Goal: Task Accomplishment & Management: Manage account settings

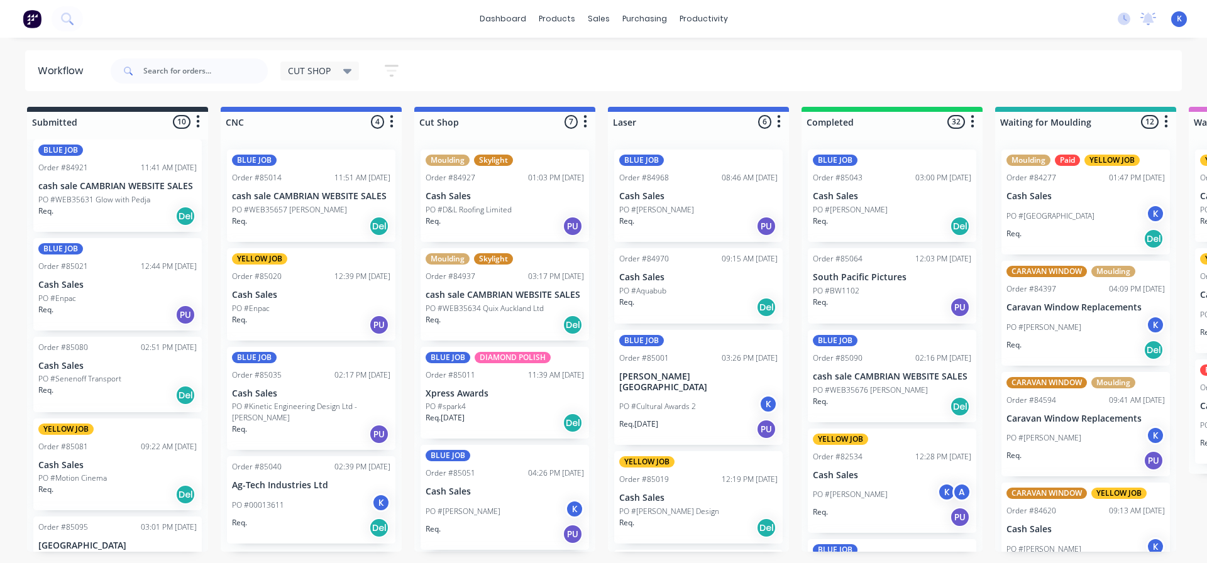
click at [317, 65] on span "CUT SHOP" at bounding box center [309, 70] width 43 height 13
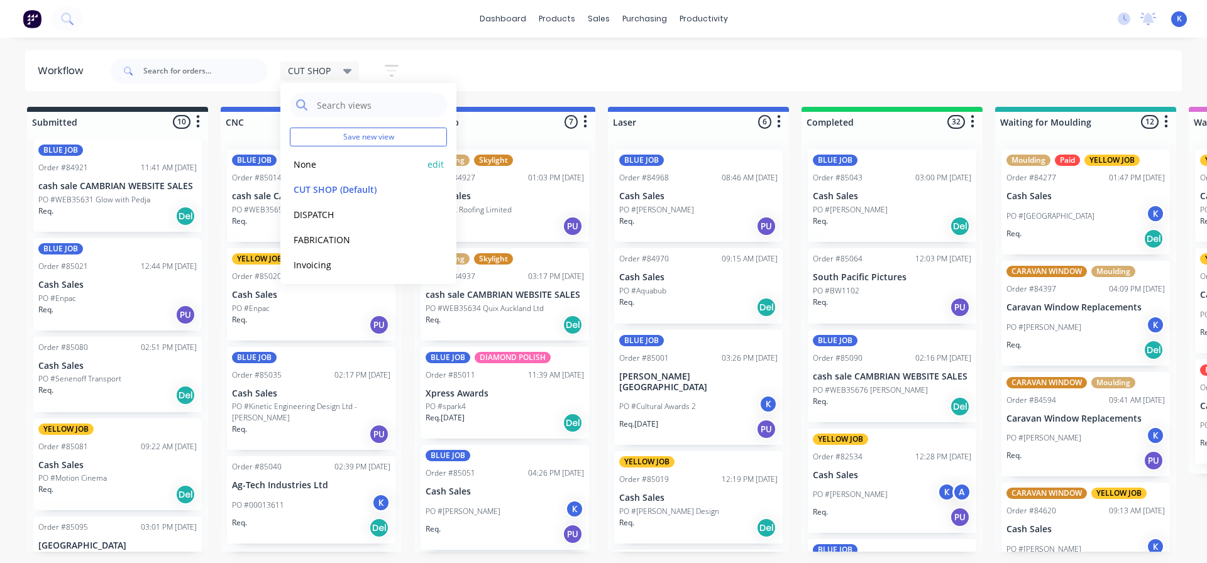
click at [323, 163] on button "None" at bounding box center [357, 164] width 134 height 14
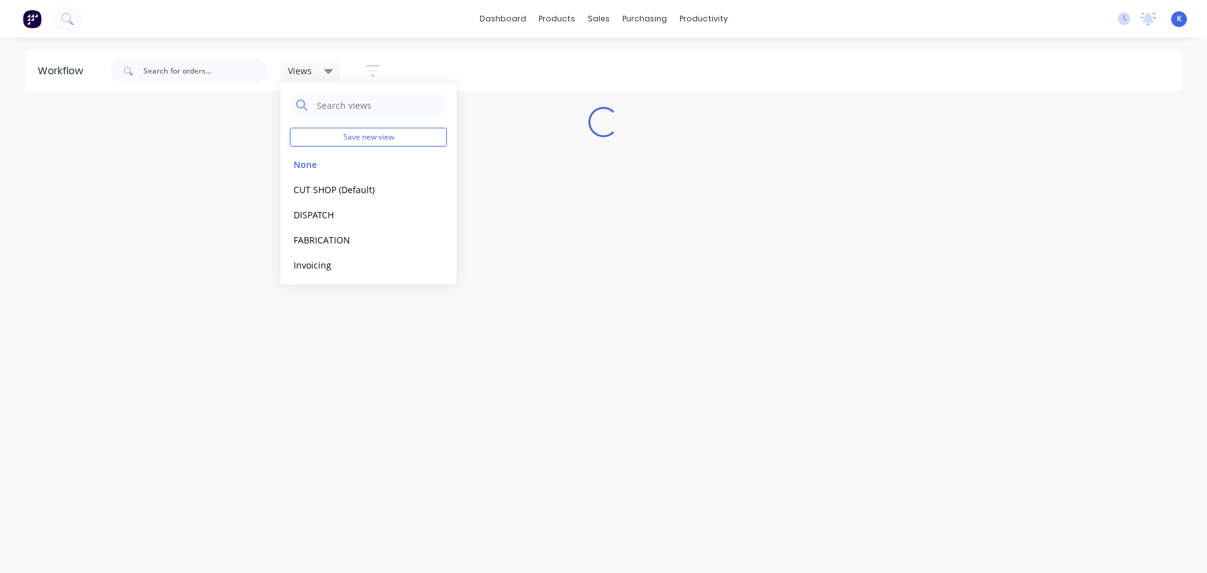
click at [343, 427] on div "Workflow Views Save new view None edit CUT SHOP (Default) edit DISPATCH edit FA…" at bounding box center [603, 298] width 1207 height 497
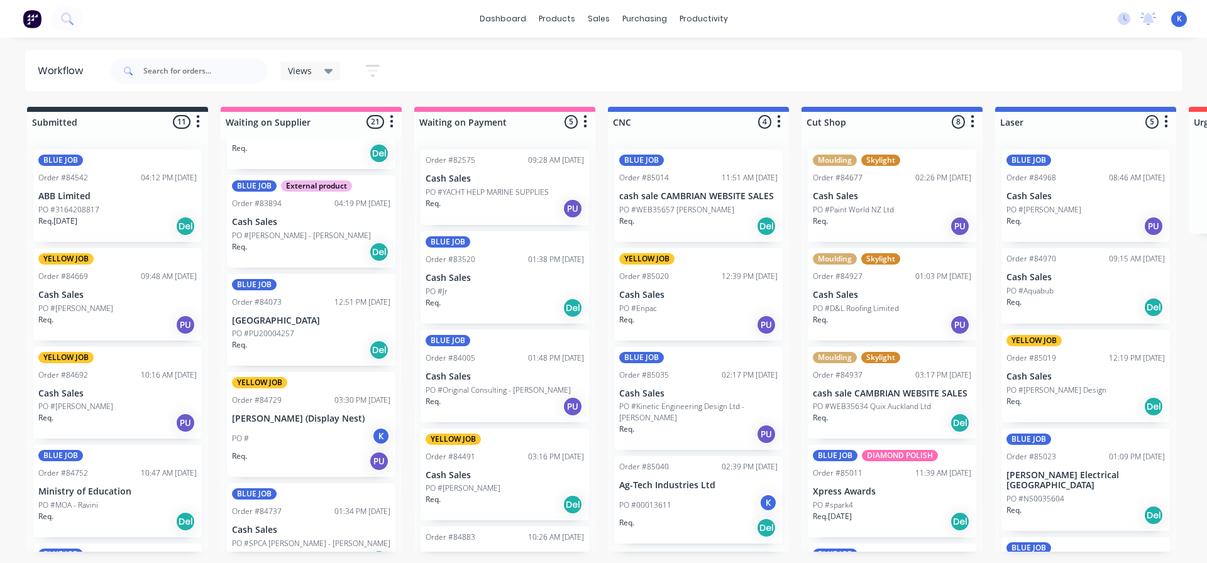
scroll to position [189, 0]
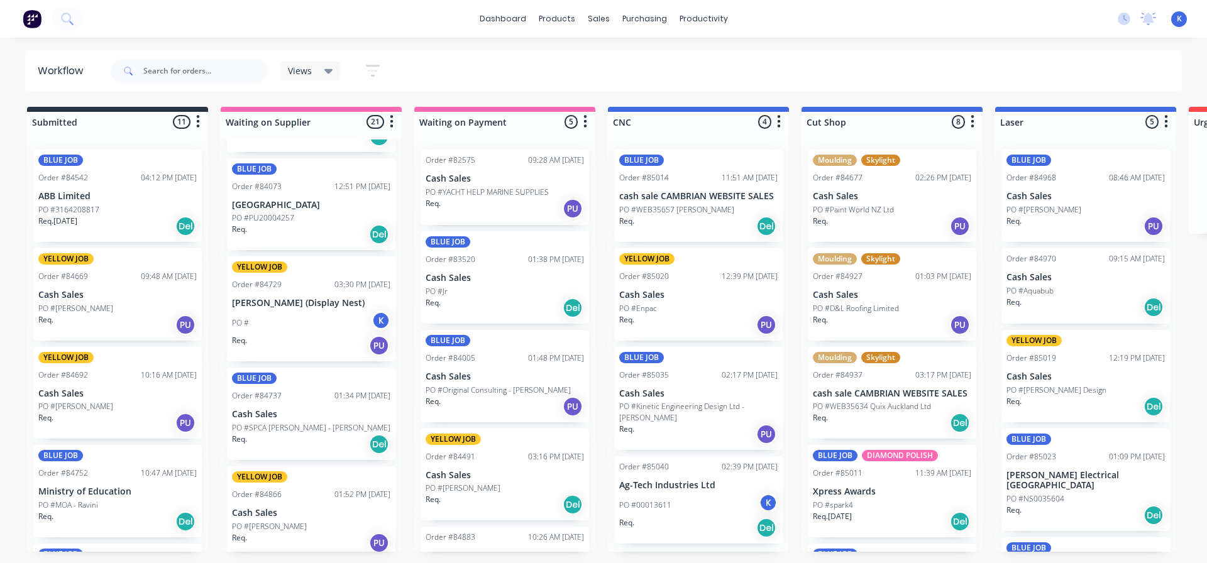
click at [309, 74] on span "Views" at bounding box center [300, 70] width 24 height 13
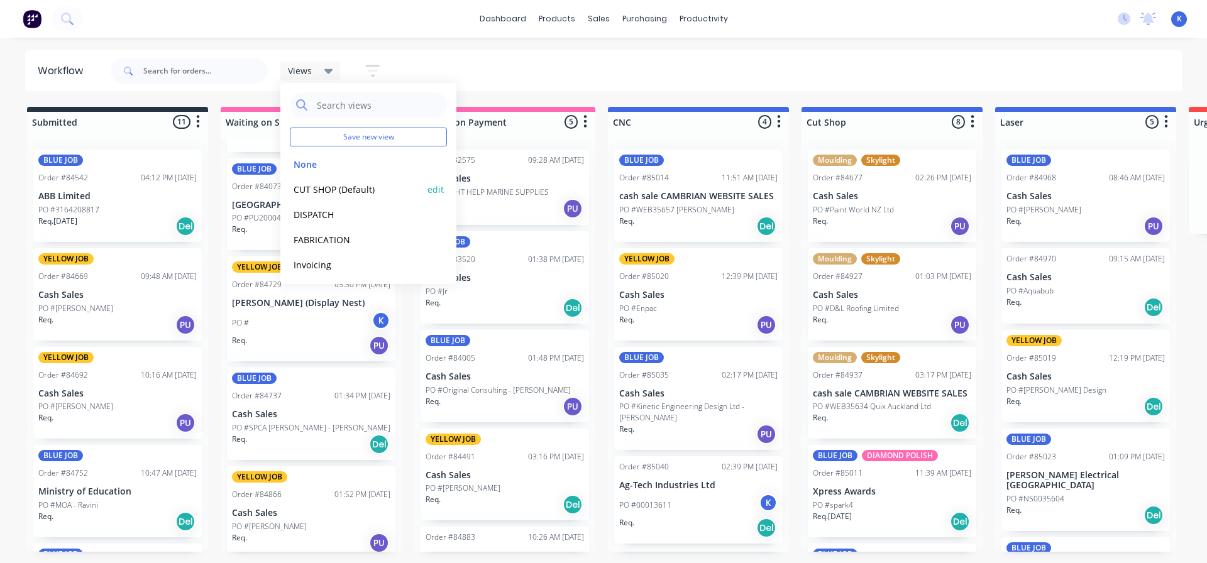
click at [322, 192] on button "CUT SHOP (Default)" at bounding box center [357, 189] width 134 height 14
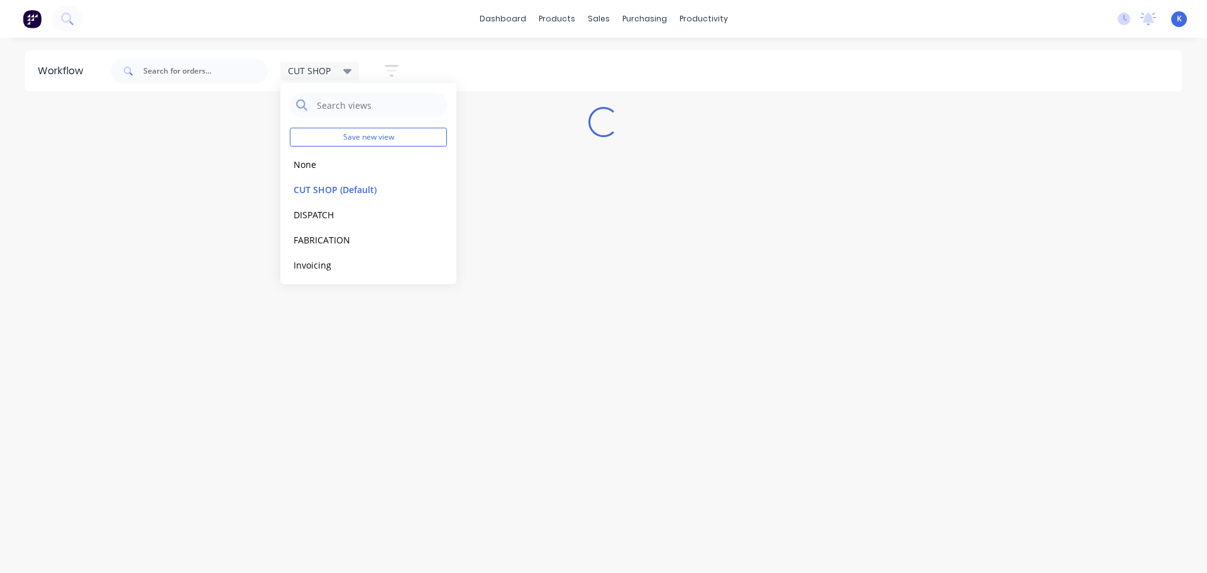
click at [583, 234] on div "Workflow CUT SHOP Save new view None edit CUT SHOP (Default) edit DISPATCH edit…" at bounding box center [603, 298] width 1207 height 497
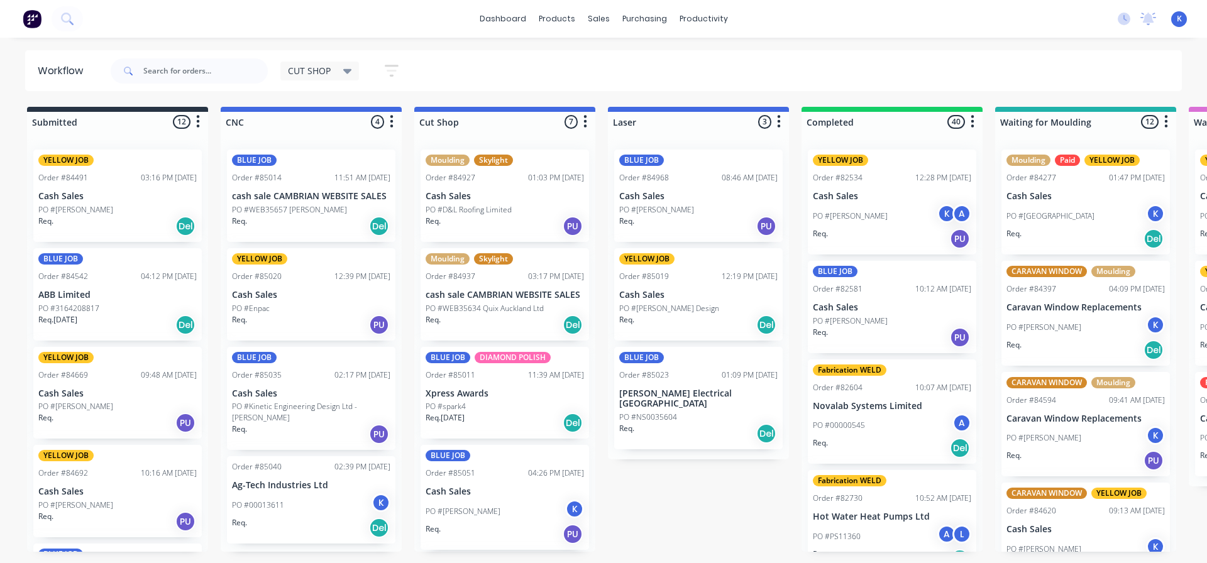
click at [283, 398] on p "Cash Sales" at bounding box center [311, 393] width 158 height 11
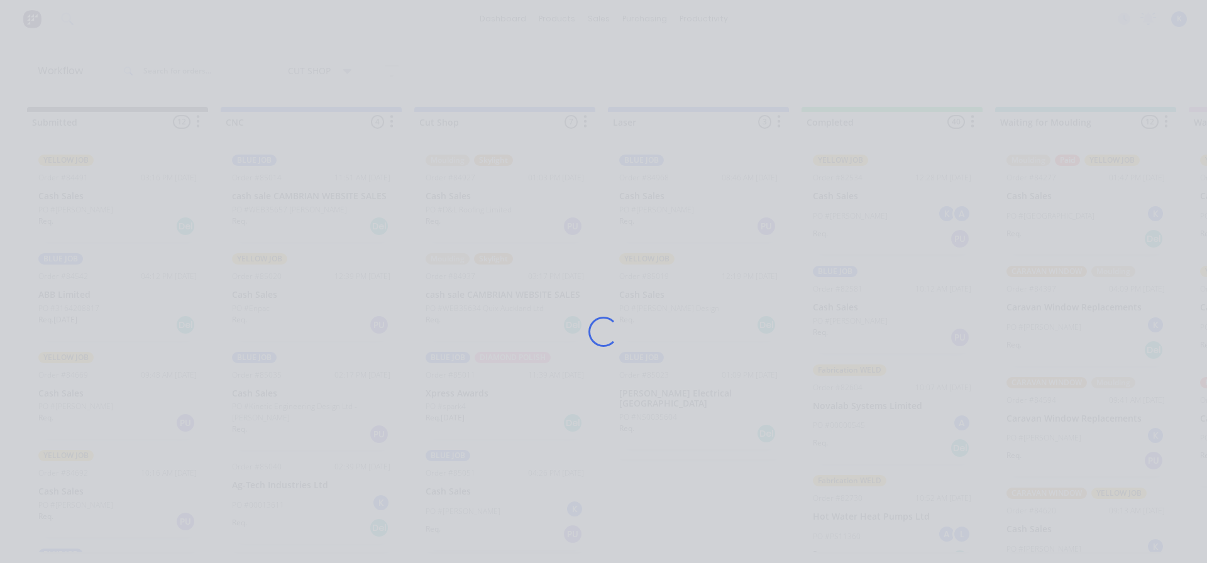
click at [283, 398] on div "Loading..." at bounding box center [604, 331] width 1006 height 563
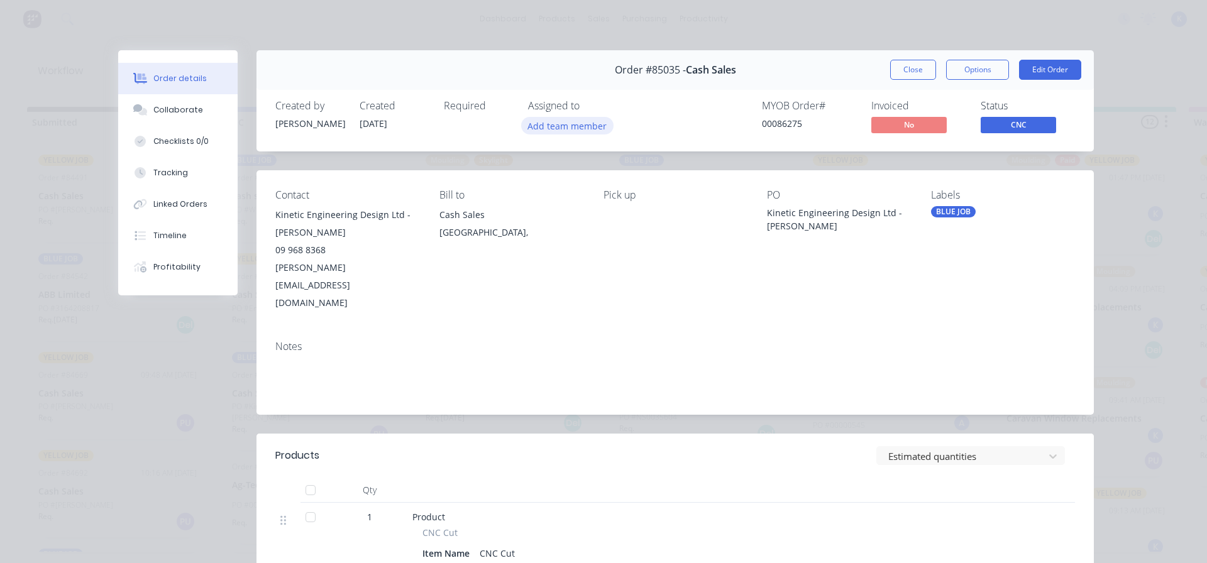
click at [552, 123] on button "Add team member" at bounding box center [567, 125] width 92 height 17
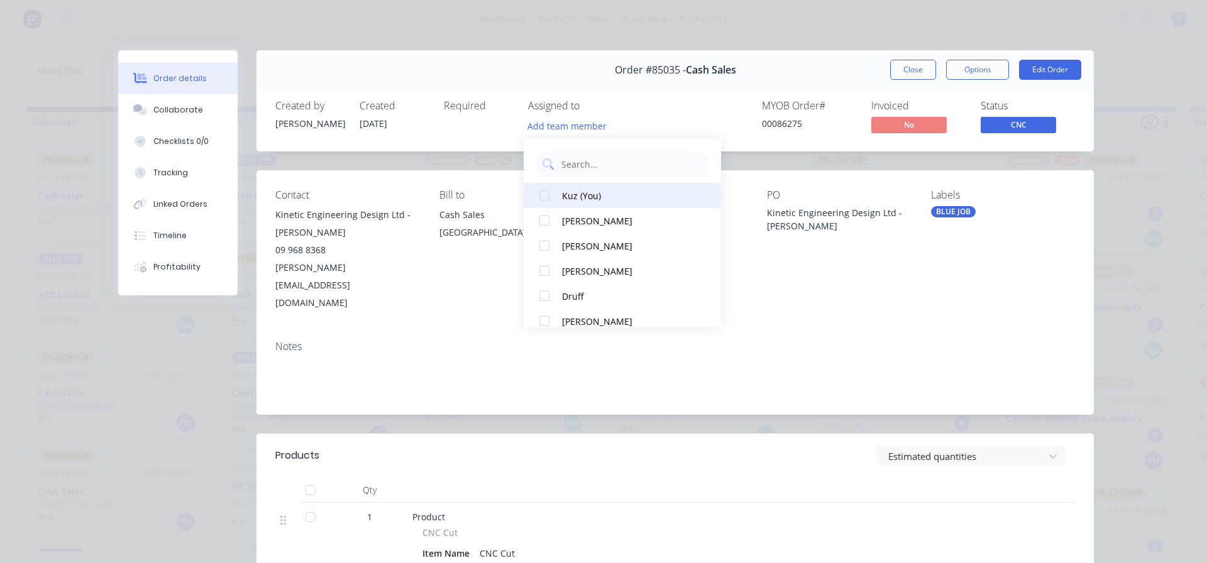
click at [553, 198] on div at bounding box center [544, 195] width 25 height 25
click at [1020, 121] on span "CNC" at bounding box center [1018, 125] width 75 height 16
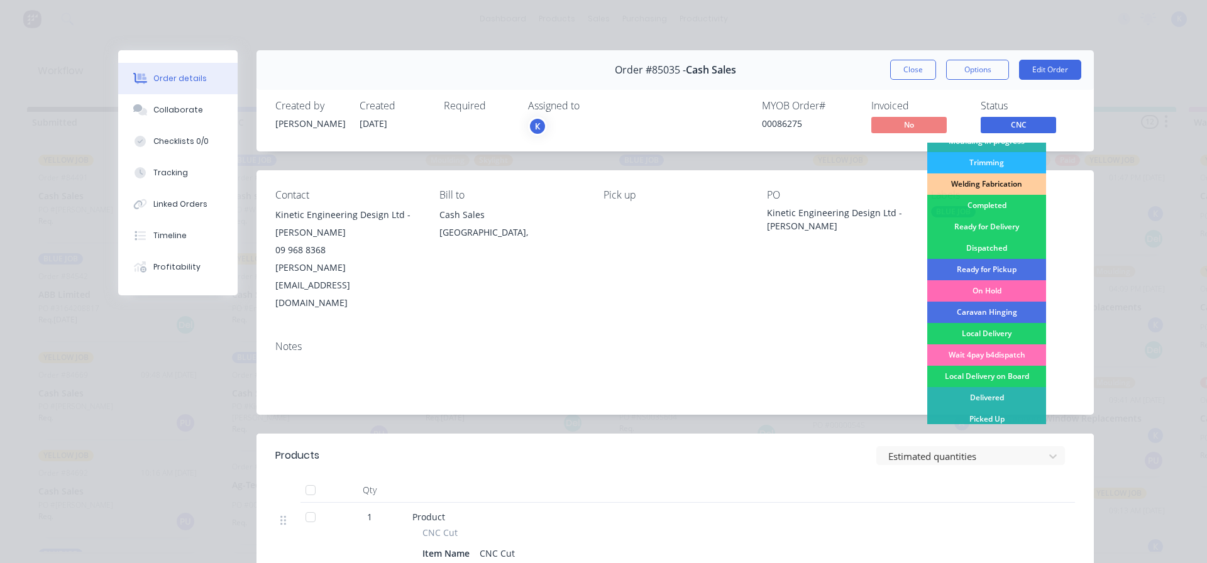
scroll to position [248, 0]
click at [988, 202] on div "Completed" at bounding box center [986, 204] width 119 height 21
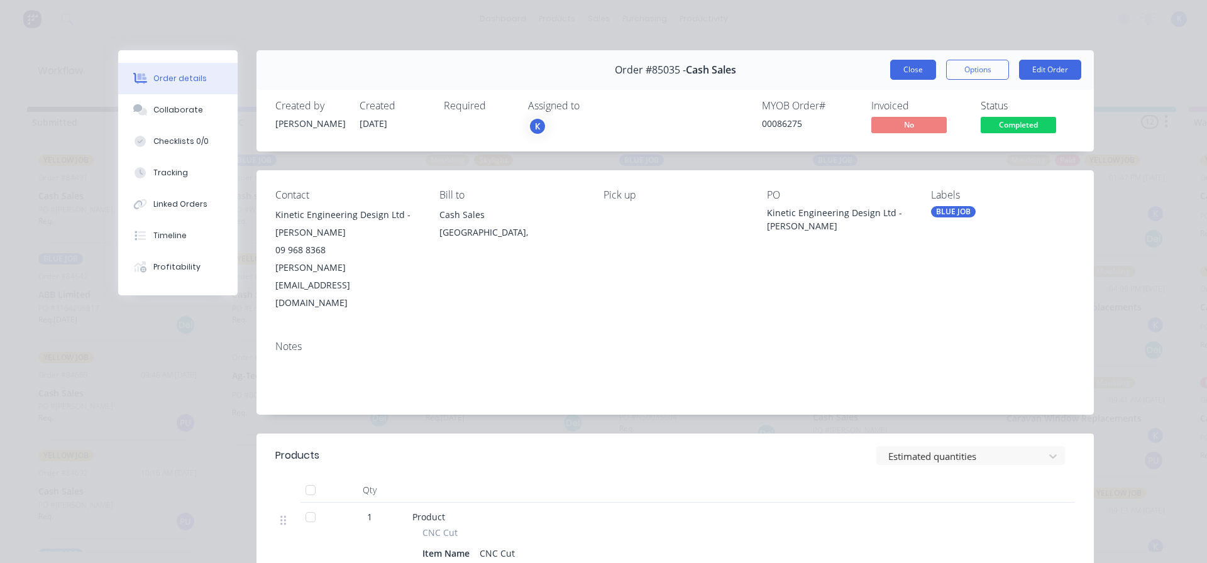
click at [913, 69] on button "Close" at bounding box center [913, 70] width 46 height 20
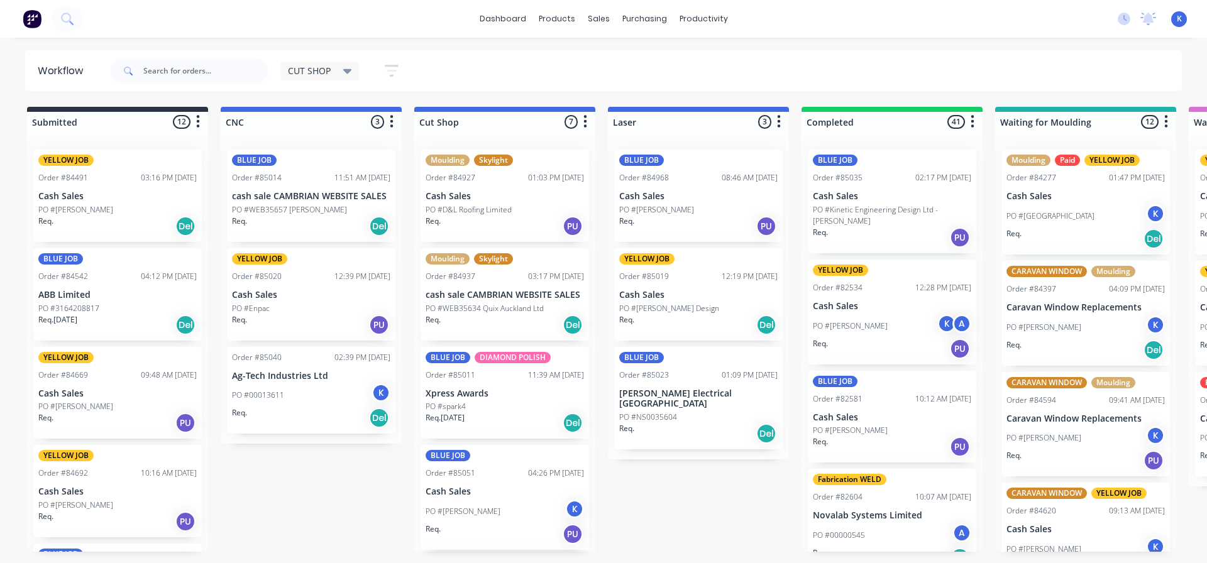
click at [1016, 145] on div "Workflow CUT SHOP Save new view None edit CUT SHOP (Default) edit DISPATCH edit…" at bounding box center [603, 294] width 1207 height 488
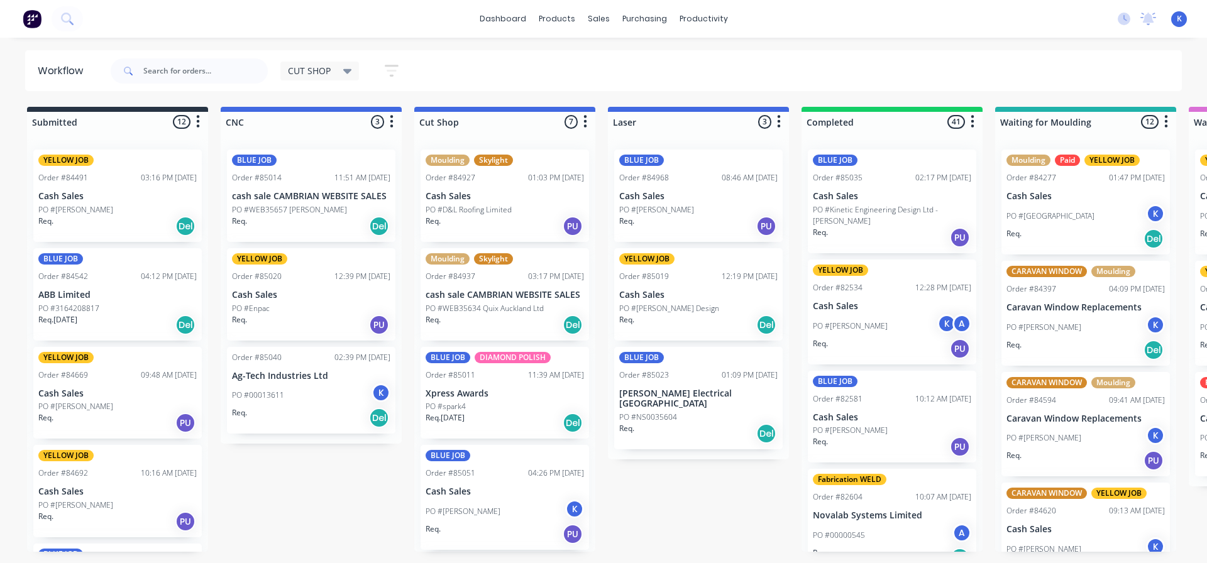
click at [302, 201] on div "BLUE JOB Order #85014 11:51 AM [DATE] cash sale CAMBRIAN WEBSITE SALES PO #WEB3…" at bounding box center [311, 196] width 168 height 92
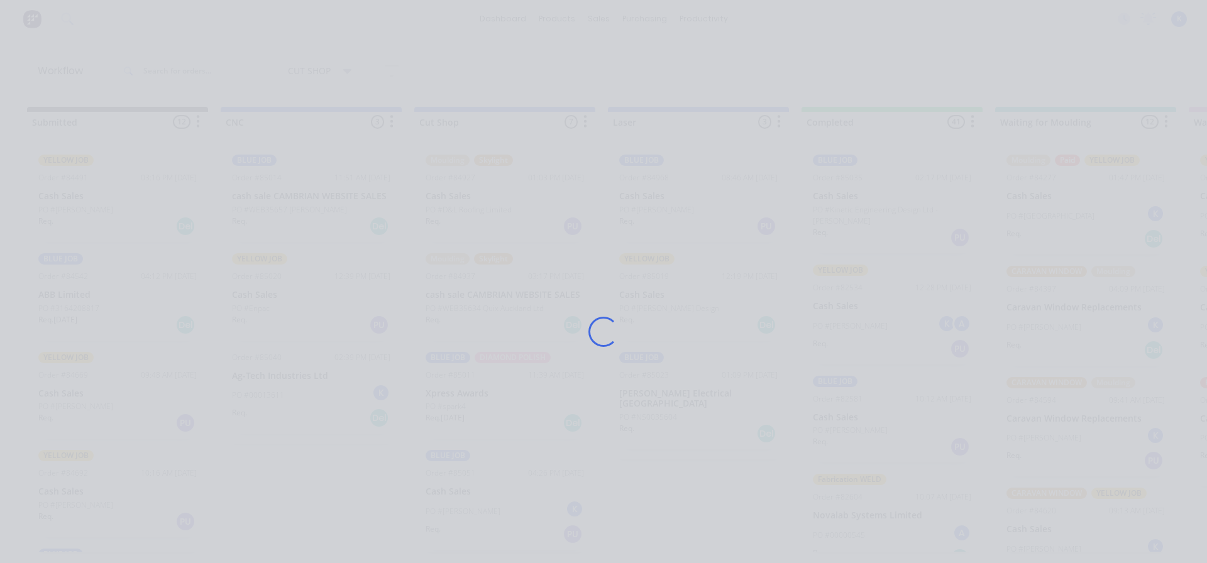
click at [302, 201] on div "Loading..." at bounding box center [604, 331] width 1006 height 563
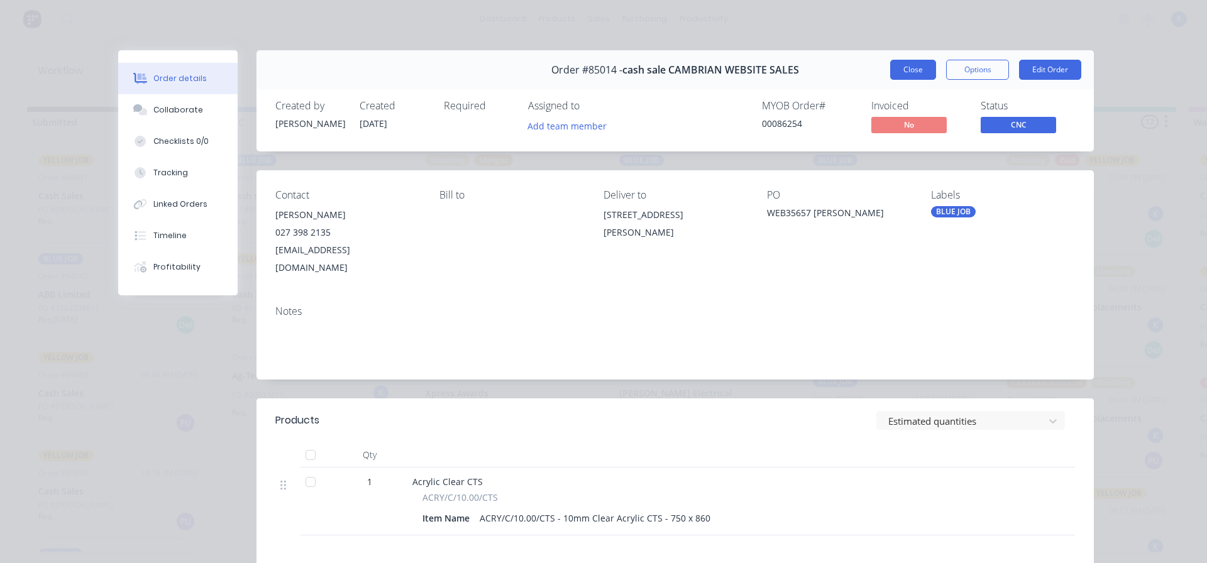
click at [904, 64] on button "Close" at bounding box center [913, 70] width 46 height 20
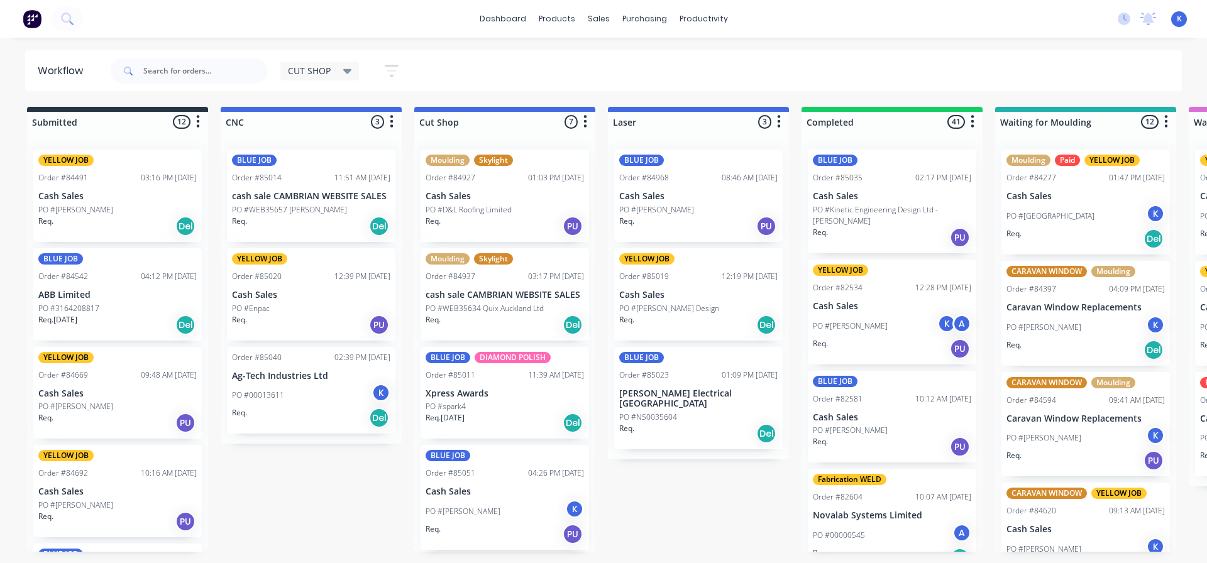
click at [280, 203] on div "BLUE JOB Order #85014 11:51 AM [DATE] cash sale CAMBRIAN WEBSITE SALES PO #WEB3…" at bounding box center [311, 196] width 168 height 92
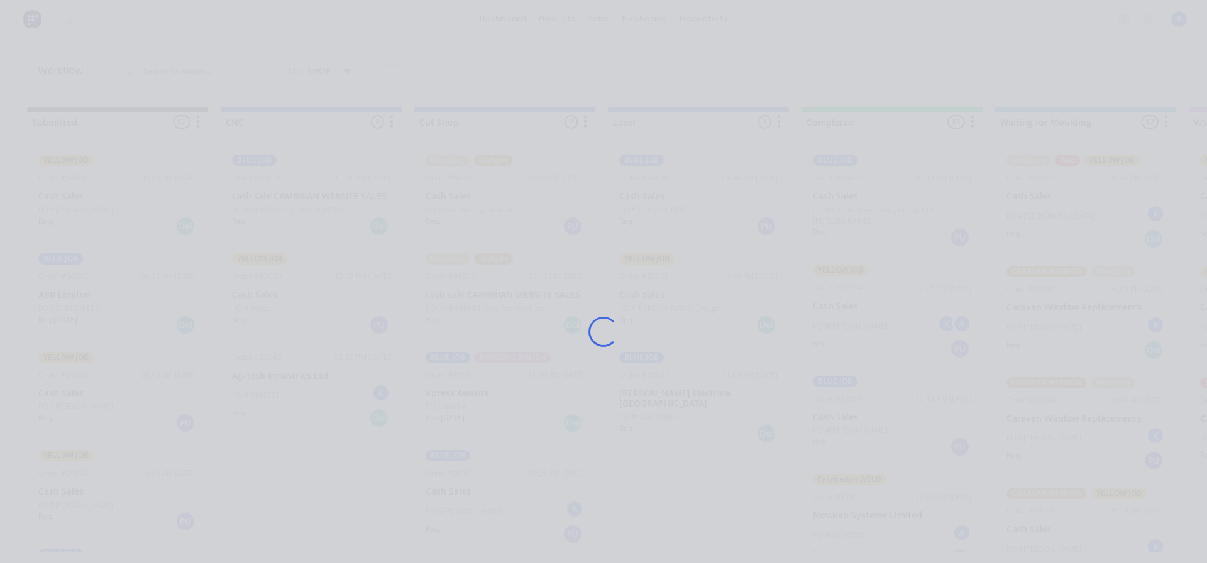
click at [280, 203] on div "Loading..." at bounding box center [604, 331] width 1006 height 563
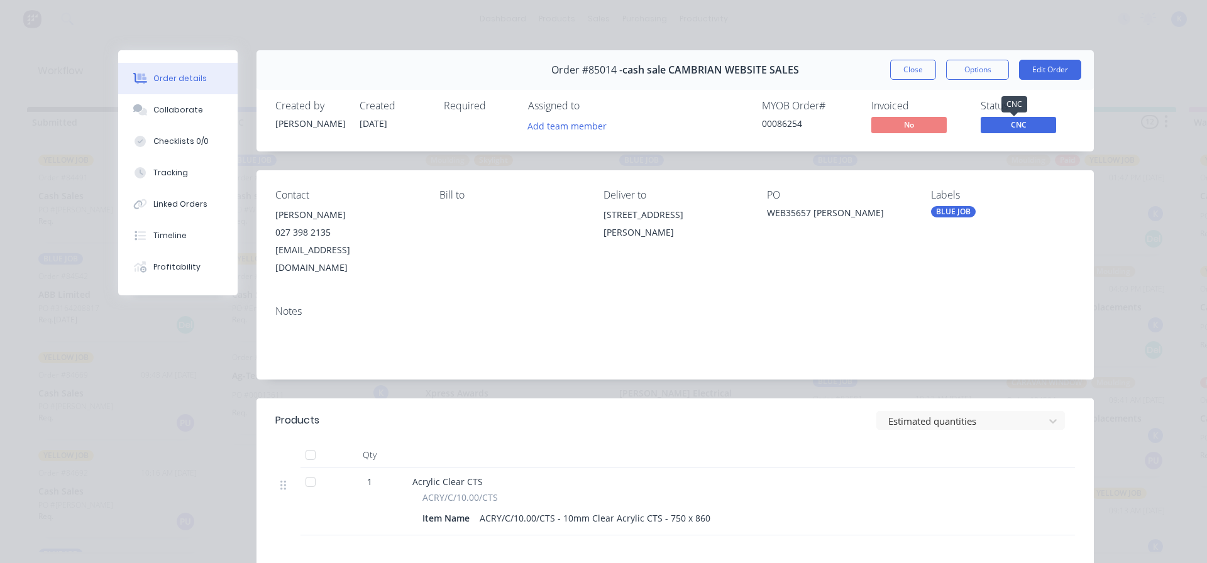
click at [1017, 126] on span "CNC" at bounding box center [1018, 125] width 75 height 16
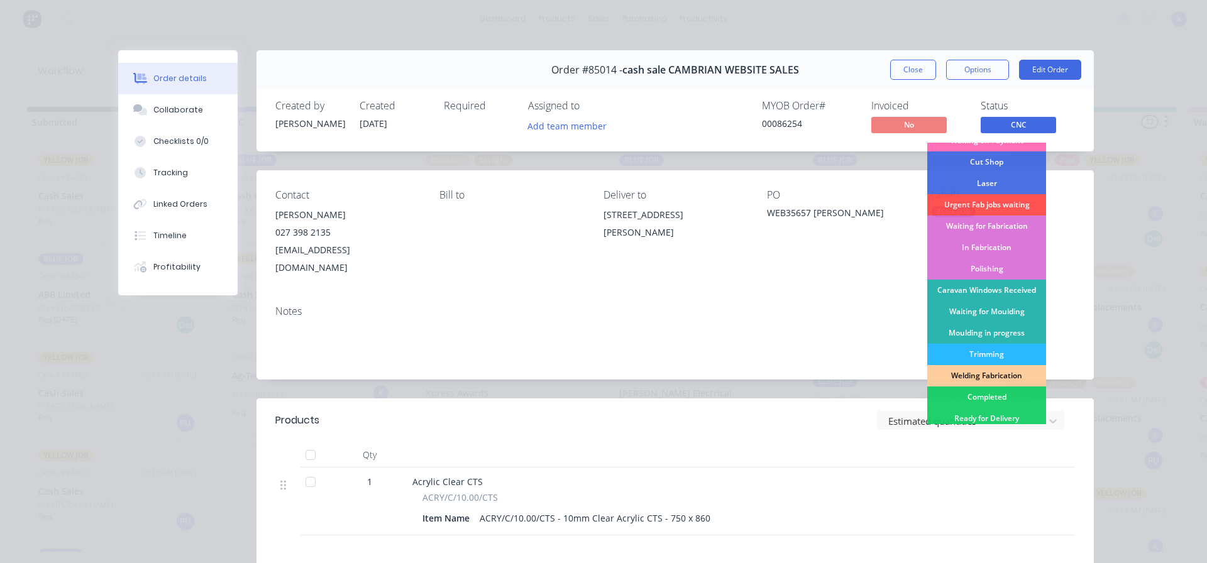
scroll to position [126, 0]
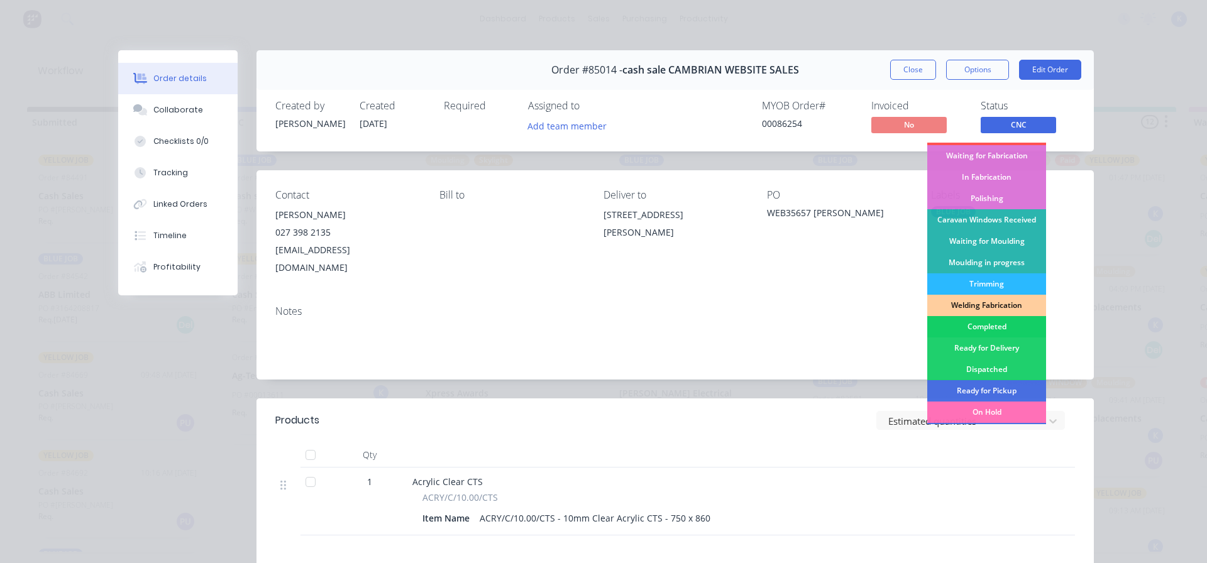
click at [981, 326] on div "Completed" at bounding box center [986, 326] width 119 height 21
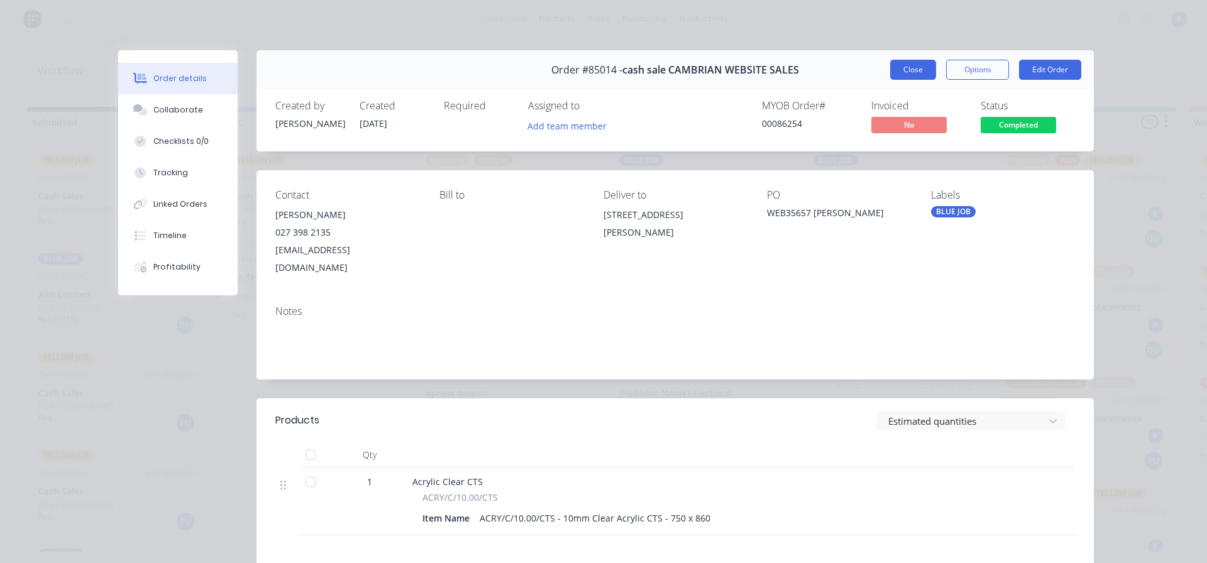
click at [906, 72] on button "Close" at bounding box center [913, 70] width 46 height 20
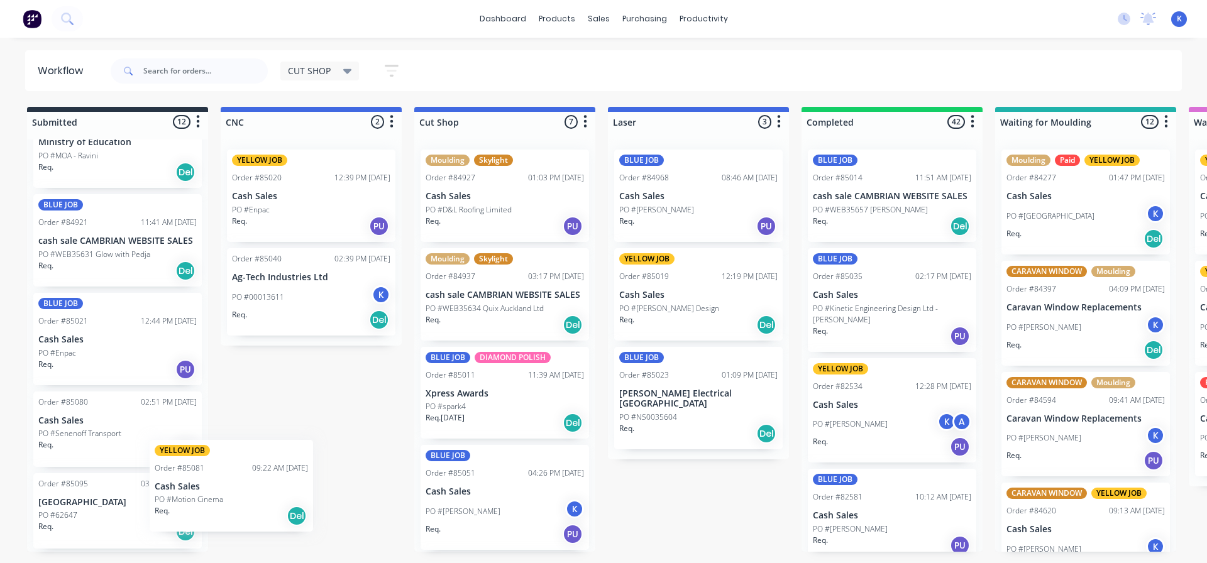
scroll to position [451, 0]
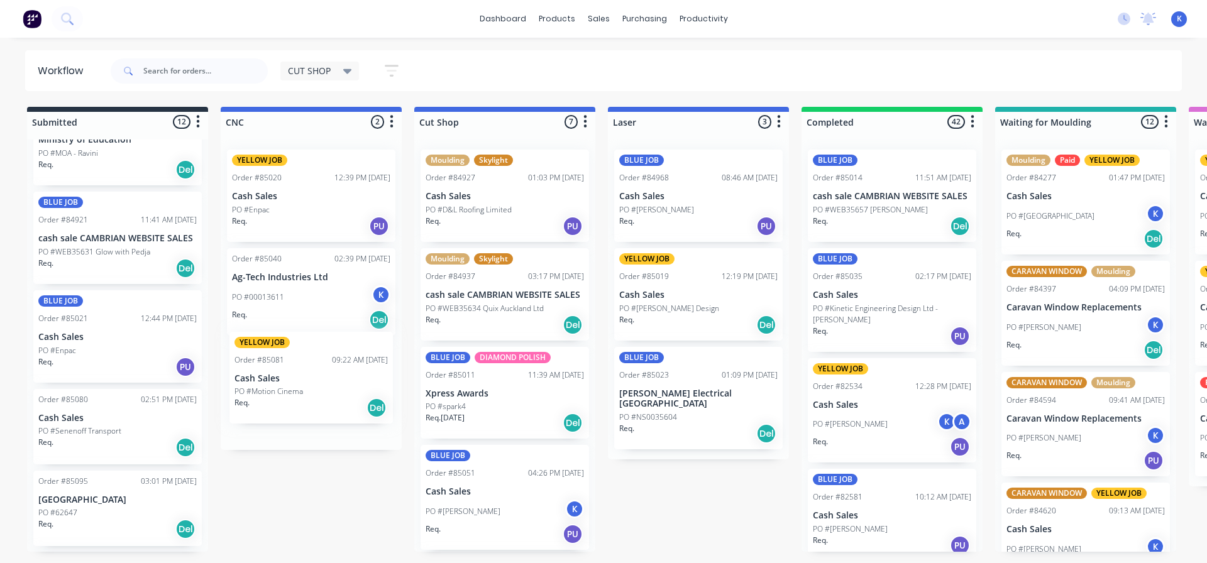
drag, startPoint x: 75, startPoint y: 534, endPoint x: 276, endPoint y: 388, distance: 248.1
click at [278, 393] on p "Cash Sales" at bounding box center [311, 388] width 158 height 11
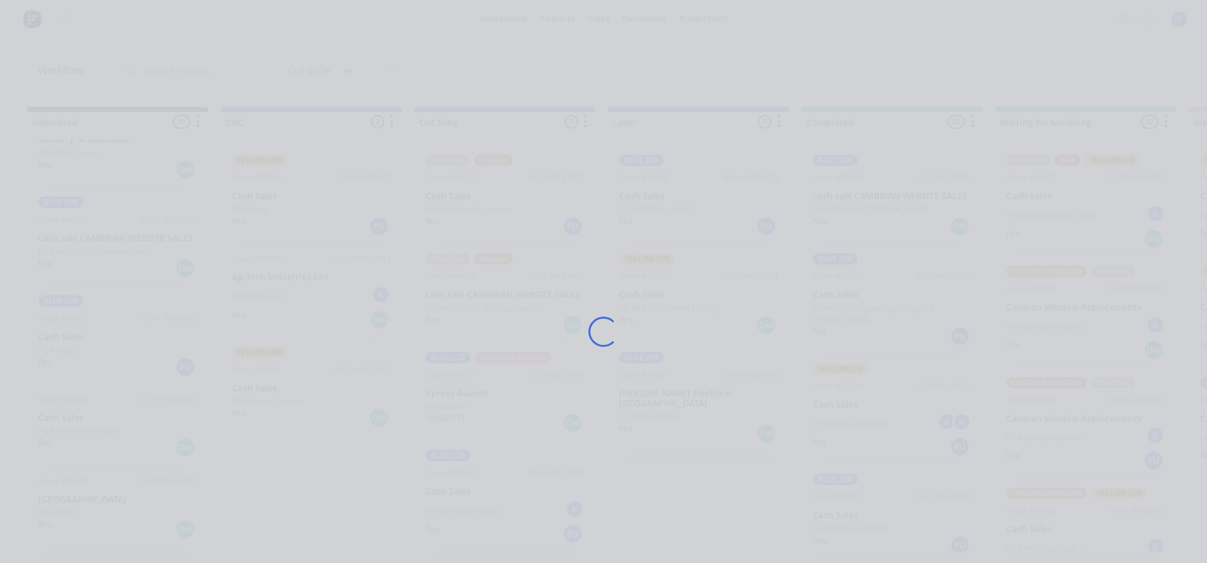
click at [278, 393] on div "Loading..." at bounding box center [604, 331] width 1006 height 563
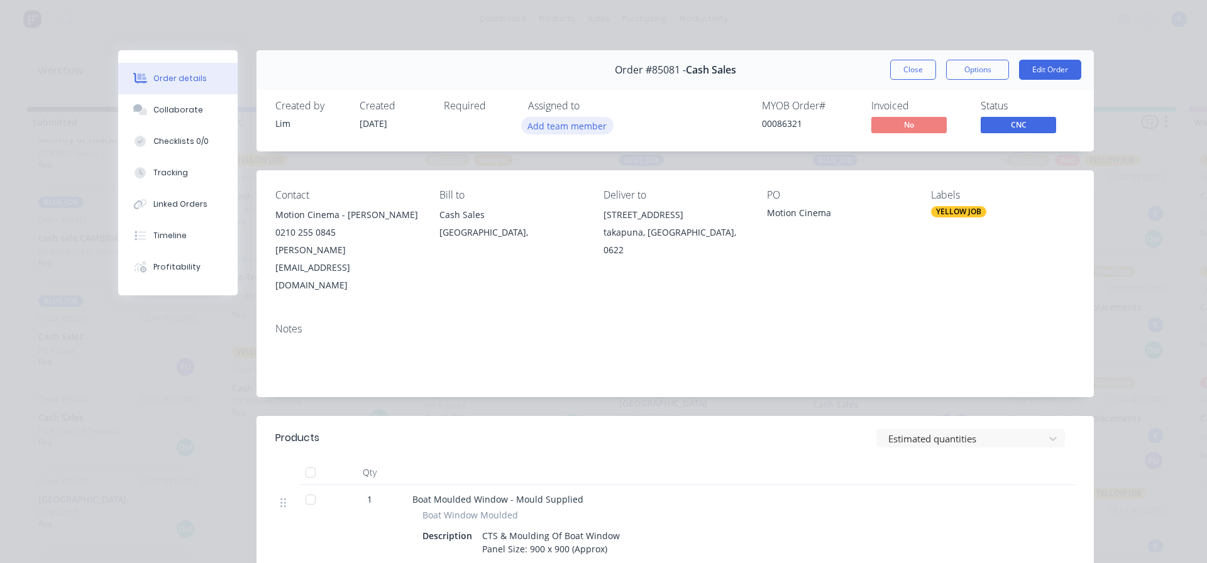
click at [568, 123] on button "Add team member" at bounding box center [567, 125] width 92 height 17
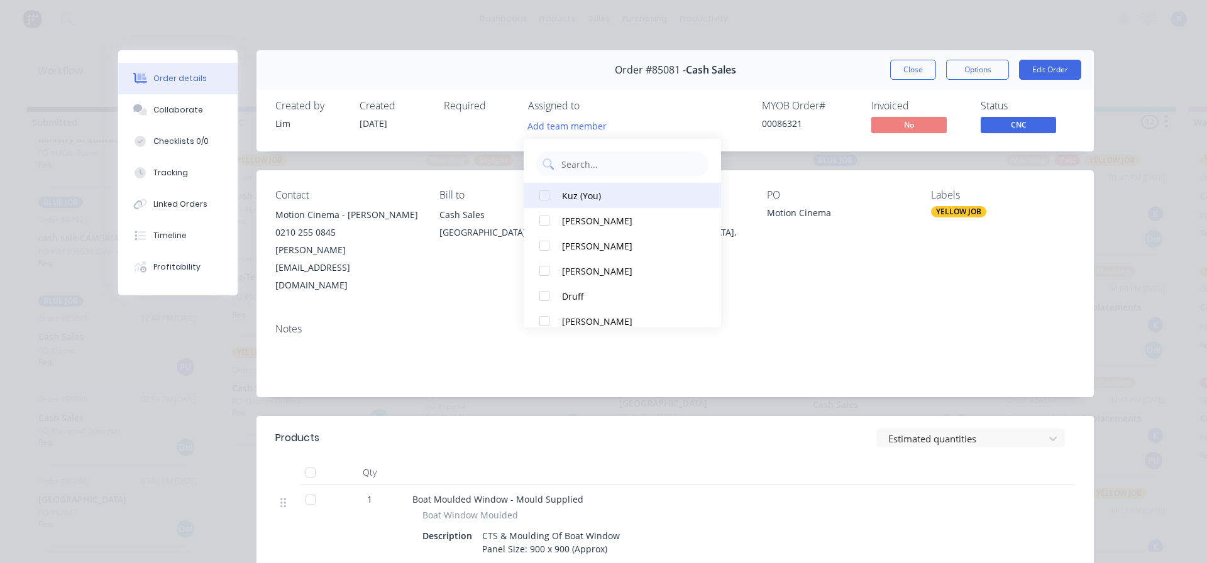
click at [584, 193] on div "Kuz (You)" at bounding box center [628, 195] width 133 height 13
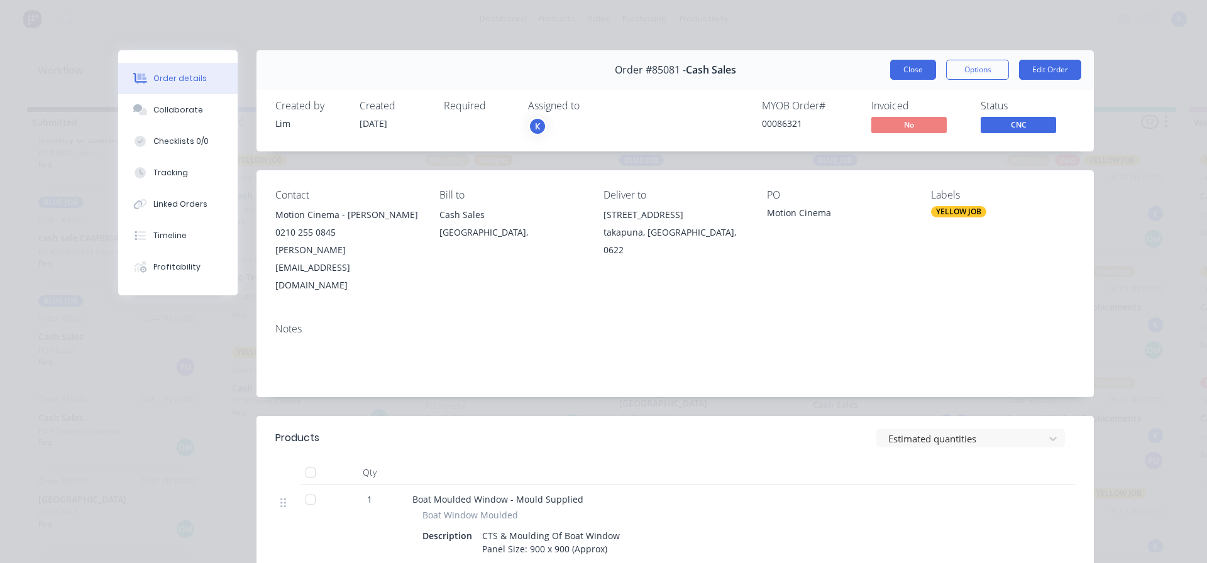
click at [921, 70] on button "Close" at bounding box center [913, 70] width 46 height 20
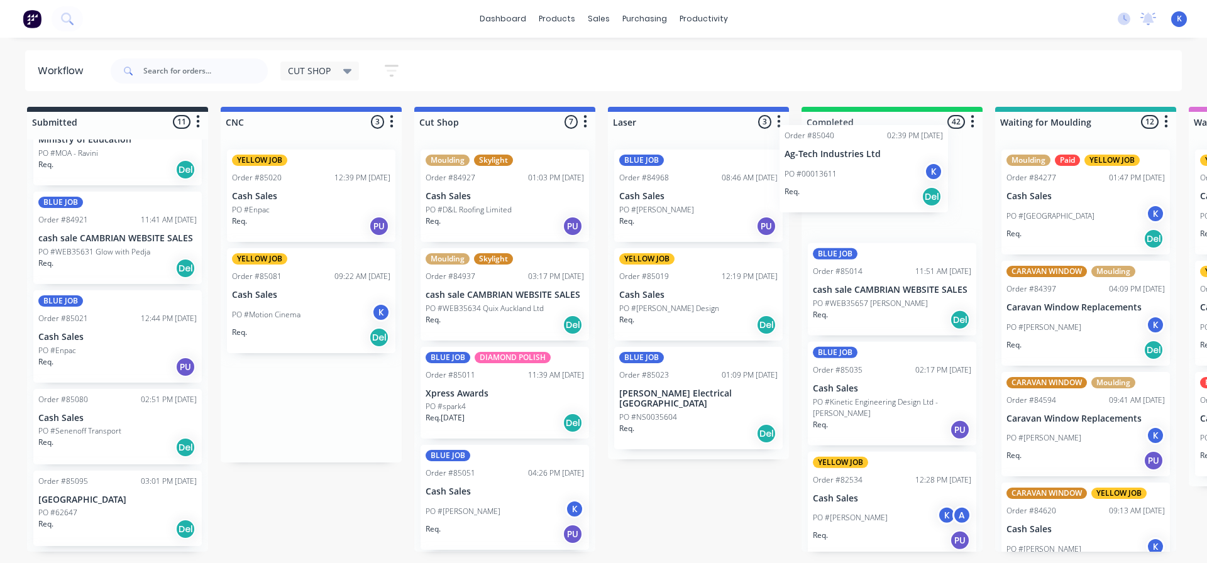
drag, startPoint x: 273, startPoint y: 299, endPoint x: 827, endPoint y: 180, distance: 567.0
